Goal: Communication & Community: Answer question/provide support

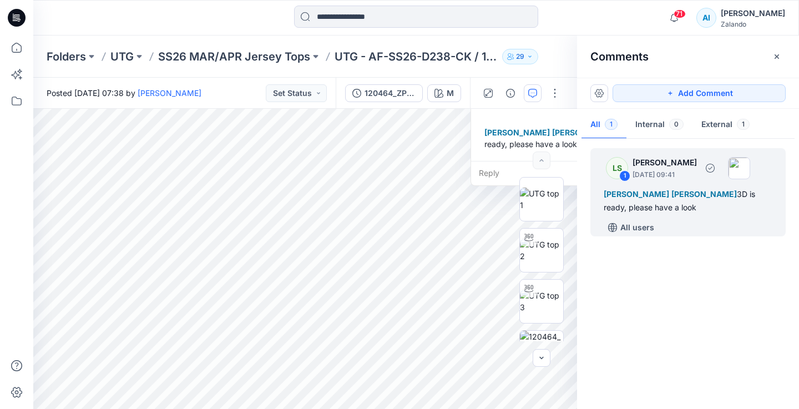
click at [665, 197] on span "[PERSON_NAME]" at bounding box center [635, 193] width 65 height 9
click at [534, 253] on img at bounding box center [541, 249] width 43 height 23
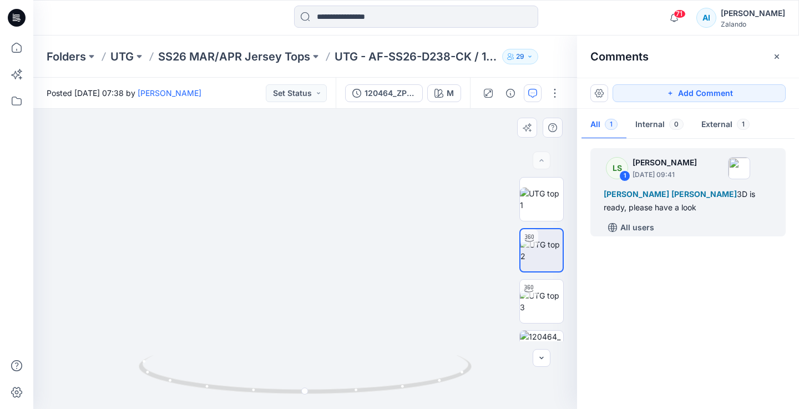
drag, startPoint x: 329, startPoint y: 235, endPoint x: 348, endPoint y: 292, distance: 60.7
click at [348, 292] on img at bounding box center [327, 156] width 810 height 505
drag, startPoint x: 239, startPoint y: 384, endPoint x: 238, endPoint y: 374, distance: 10.6
click at [238, 373] on icon at bounding box center [307, 376] width 336 height 42
drag, startPoint x: 292, startPoint y: 309, endPoint x: 280, endPoint y: 254, distance: 56.8
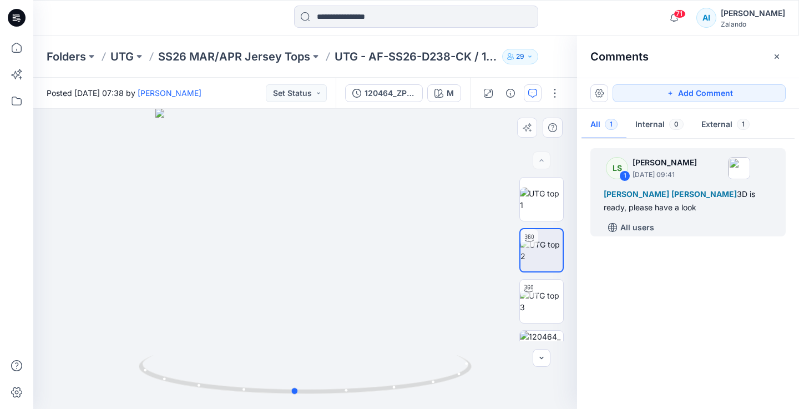
click at [281, 256] on div at bounding box center [304, 259] width 543 height 300
click at [546, 208] on img at bounding box center [541, 198] width 43 height 23
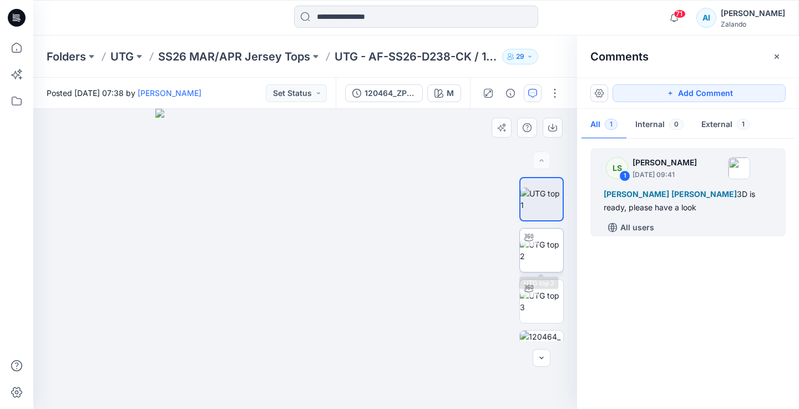
click at [543, 250] on img at bounding box center [541, 249] width 43 height 23
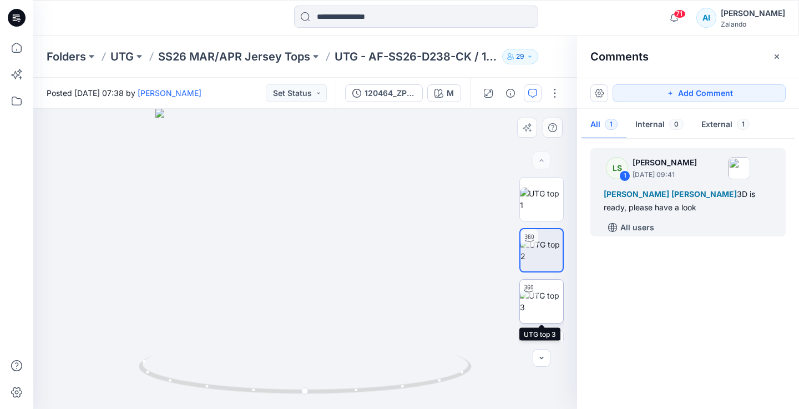
click at [542, 302] on img at bounding box center [541, 300] width 43 height 23
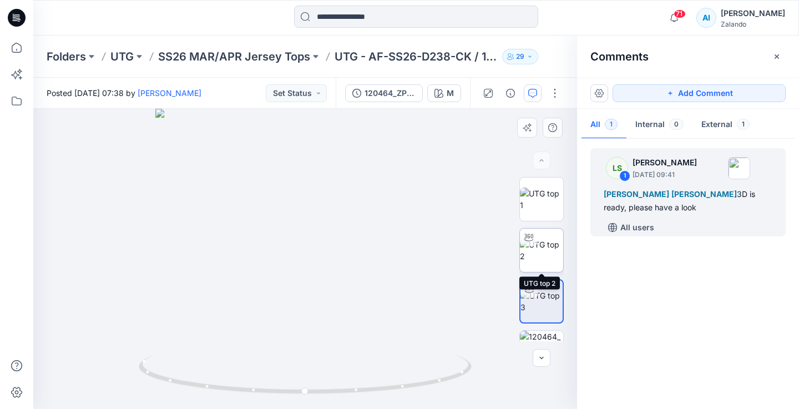
click at [546, 252] on img at bounding box center [541, 249] width 43 height 23
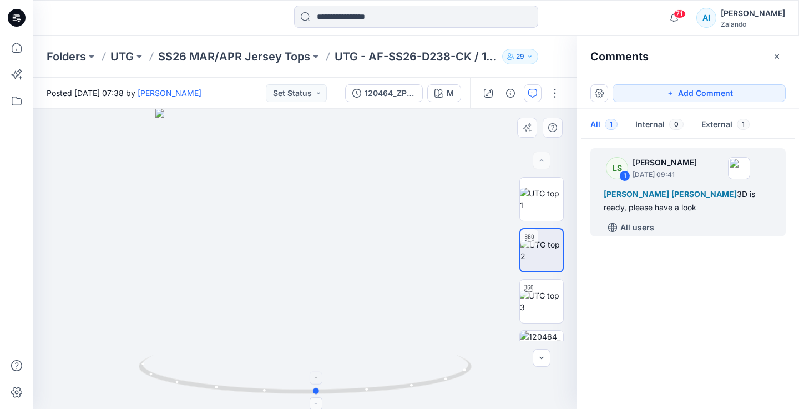
drag, startPoint x: 342, startPoint y: 389, endPoint x: 353, endPoint y: 387, distance: 11.9
click at [353, 387] on icon at bounding box center [307, 376] width 336 height 42
drag, startPoint x: 357, startPoint y: 203, endPoint x: 335, endPoint y: 301, distance: 100.1
click at [335, 301] on img at bounding box center [282, 112] width 1081 height 593
click at [689, 209] on div "Alexandre [PERSON_NAME] [PERSON_NAME] [PERSON_NAME] 3D is ready, please have a …" at bounding box center [687, 200] width 169 height 27
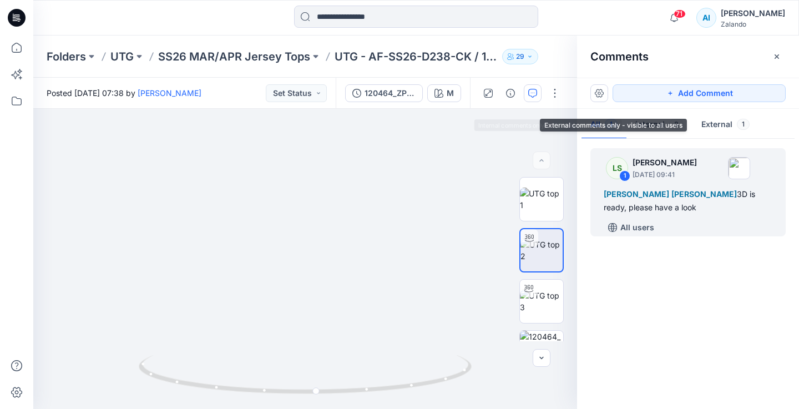
click at [717, 124] on button "External 1" at bounding box center [725, 125] width 66 height 28
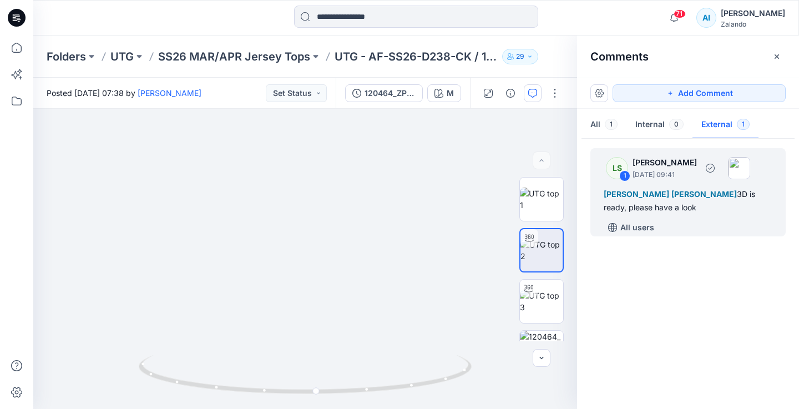
click at [681, 210] on div "Alexandre [PERSON_NAME] [PERSON_NAME] [PERSON_NAME] 3D is ready, please have a …" at bounding box center [687, 200] width 169 height 27
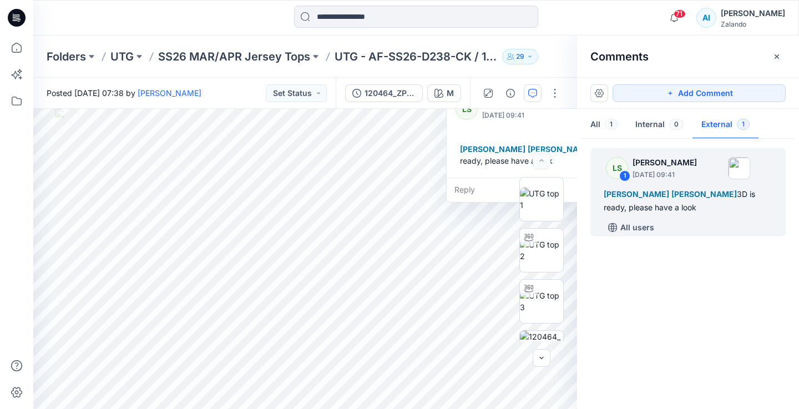
click at [494, 175] on div "LS [PERSON_NAME] [DATE] 09:41 Alexandre [PERSON_NAME] [PERSON_NAME] [PERSON_NAM…" at bounding box center [537, 131] width 182 height 93
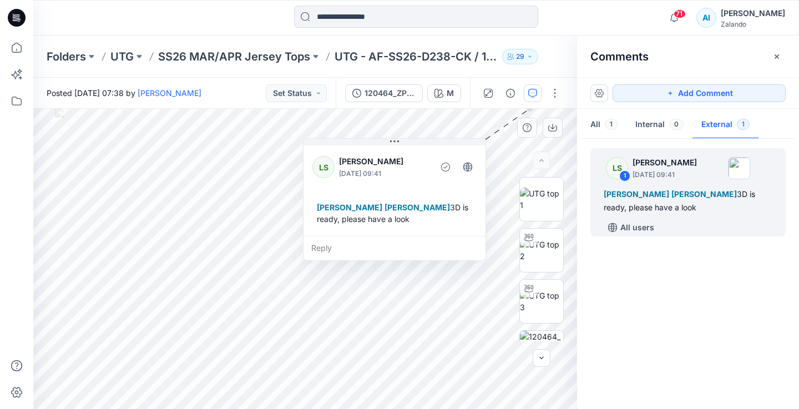
drag, startPoint x: 490, startPoint y: 139, endPoint x: 322, endPoint y: 204, distance: 180.1
click at [322, 204] on div "Alexandre [PERSON_NAME] [PERSON_NAME] [PERSON_NAME] 3D is ready, please have a …" at bounding box center [394, 213] width 164 height 32
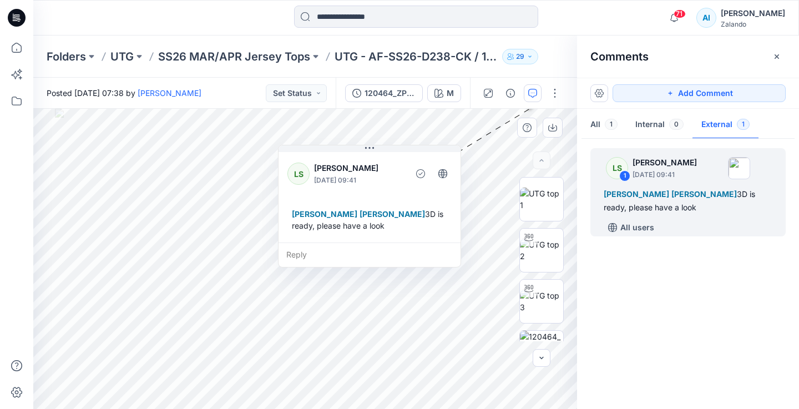
click at [305, 253] on div "Reply" at bounding box center [369, 254] width 182 height 24
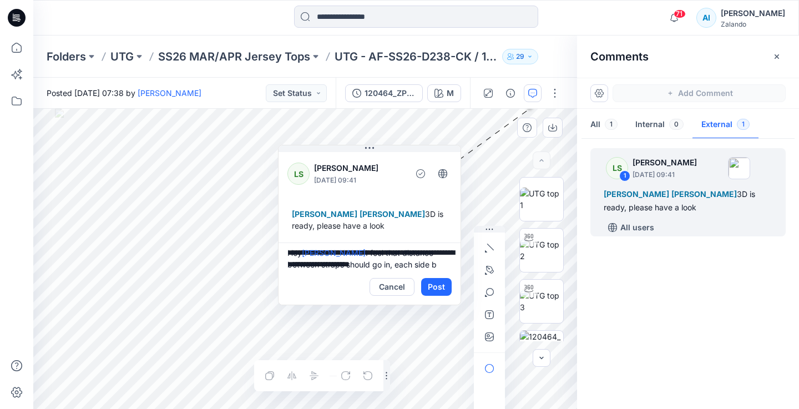
scroll to position [14, 0]
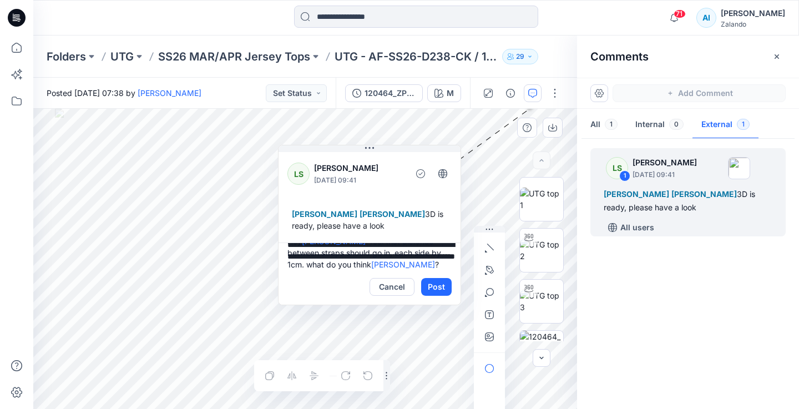
paste textarea "**********"
type textarea "**********"
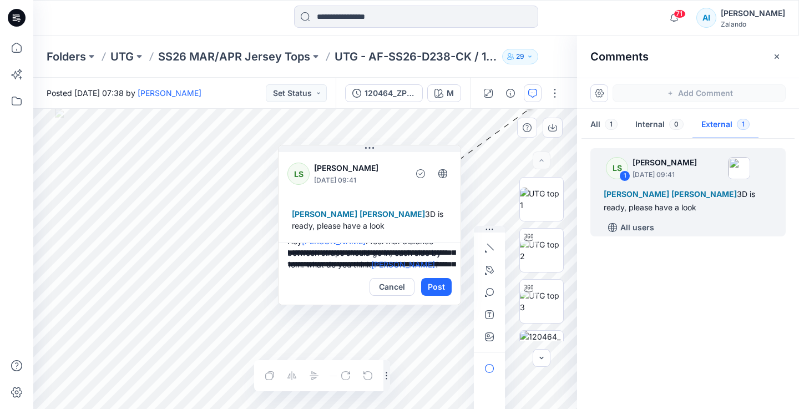
scroll to position [45, 0]
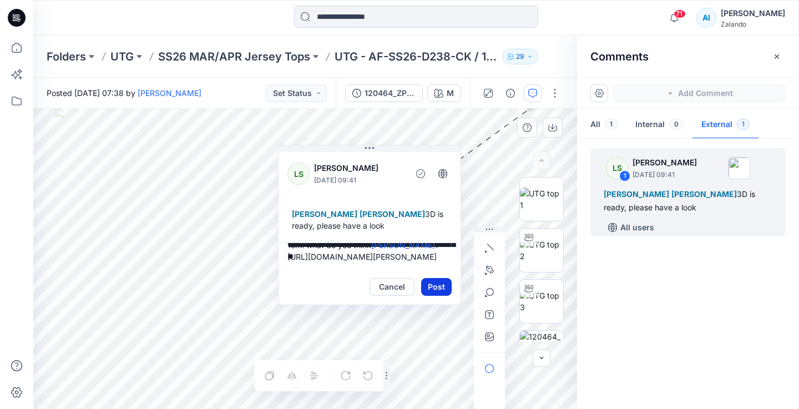
click at [435, 284] on button "Post" at bounding box center [436, 287] width 31 height 18
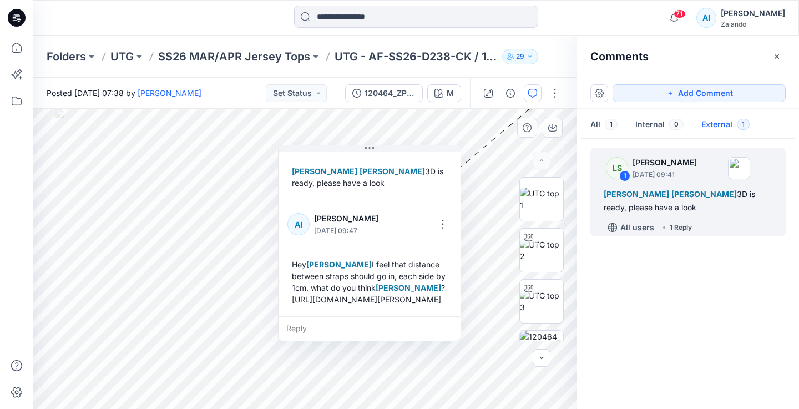
scroll to position [54, 0]
click at [303, 94] on button "Set Status" at bounding box center [296, 93] width 61 height 18
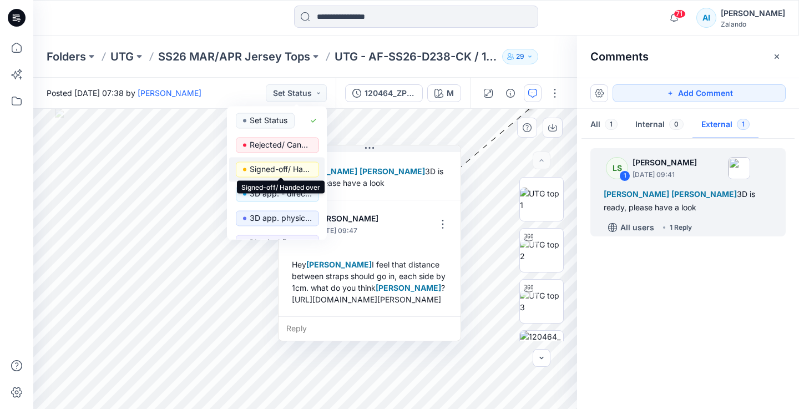
click at [292, 166] on p "Signed-off/ Handed over" at bounding box center [281, 169] width 62 height 14
